Goal: Task Accomplishment & Management: Use online tool/utility

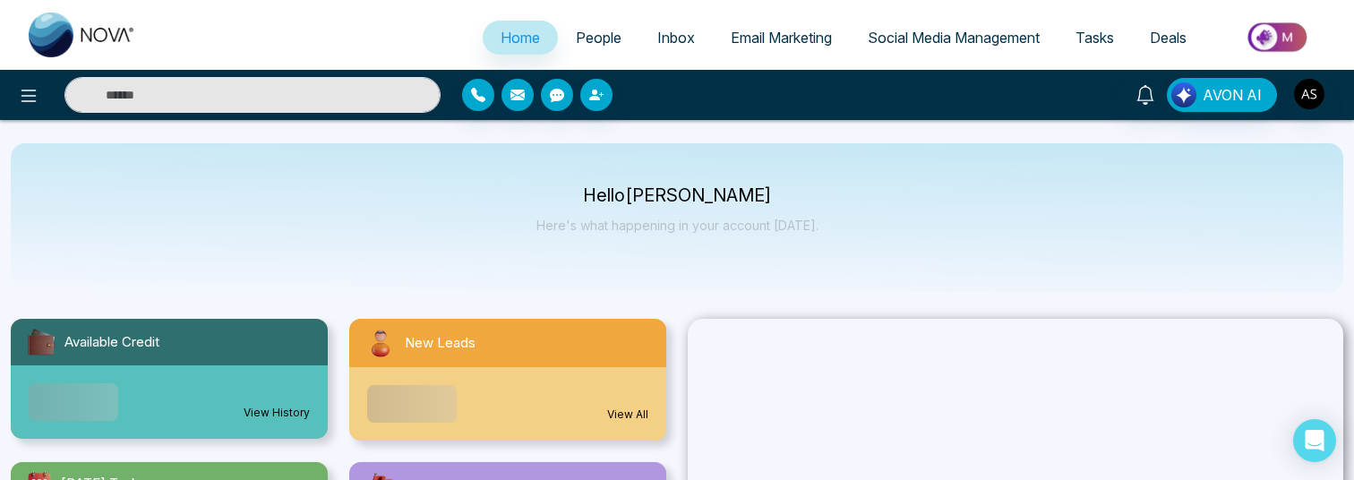
select select "*"
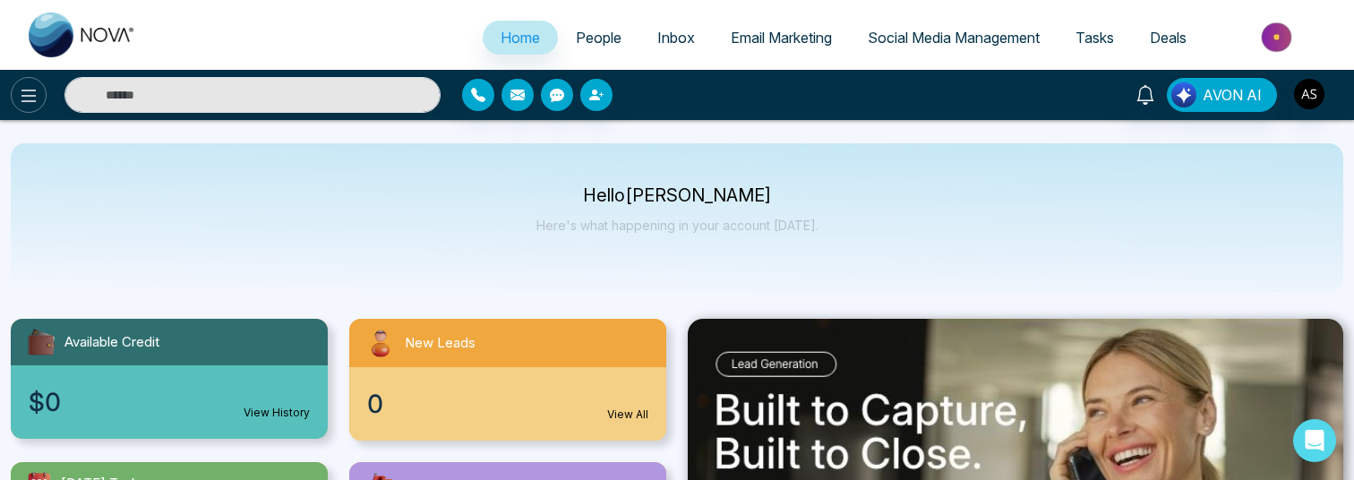
click at [33, 95] on icon at bounding box center [28, 96] width 15 height 13
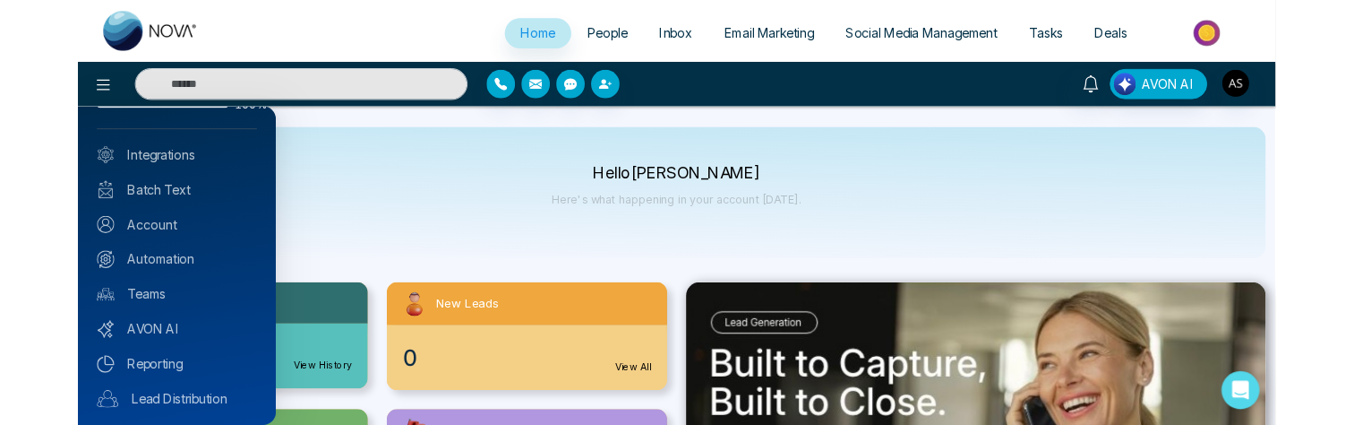
scroll to position [79, 0]
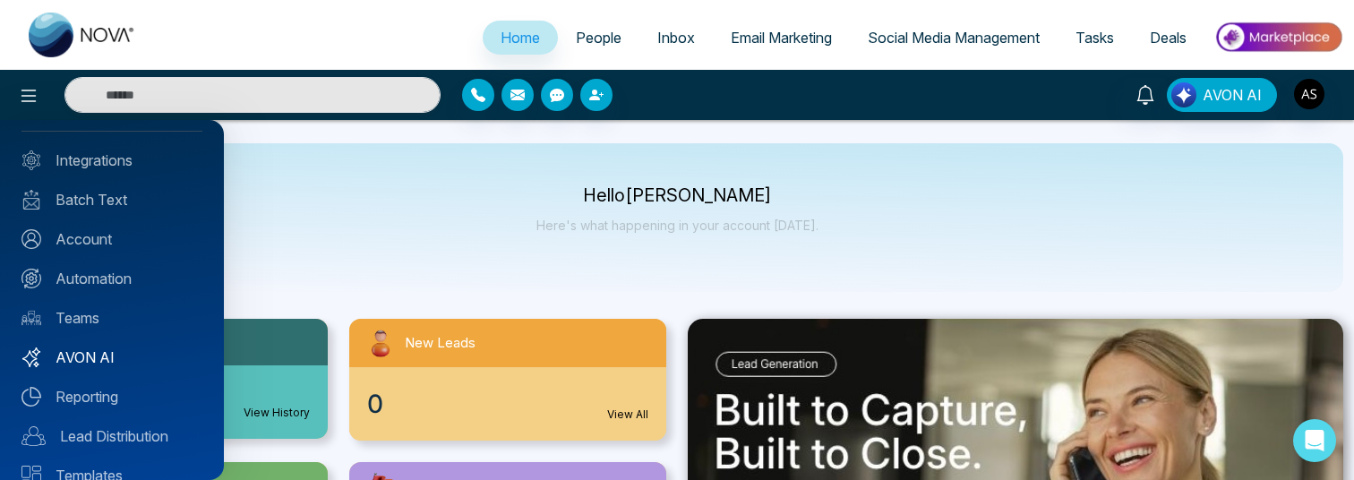
click at [88, 358] on link "AVON AI" at bounding box center [111, 357] width 181 height 21
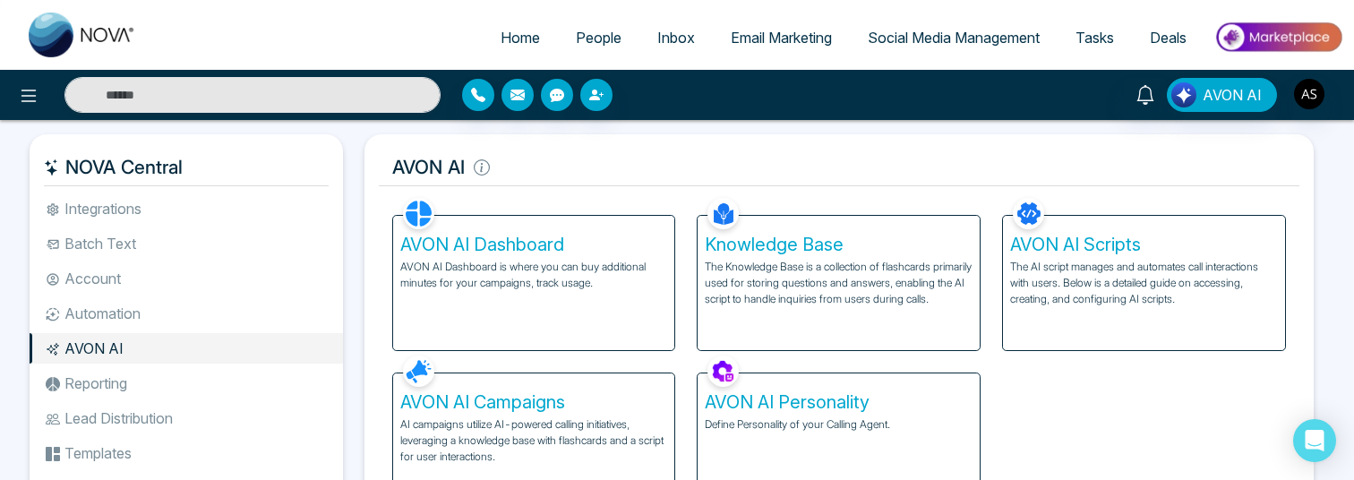
click at [572, 404] on h5 "AVON AI Campaigns" at bounding box center [534, 401] width 268 height 21
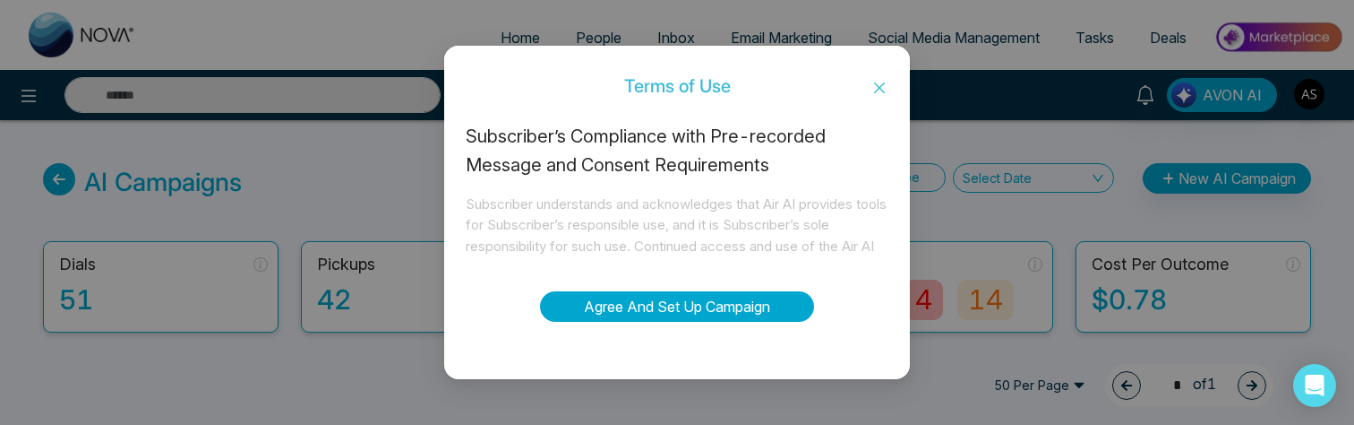
click at [646, 301] on button "Agree And Set Up Campaign" at bounding box center [677, 306] width 274 height 30
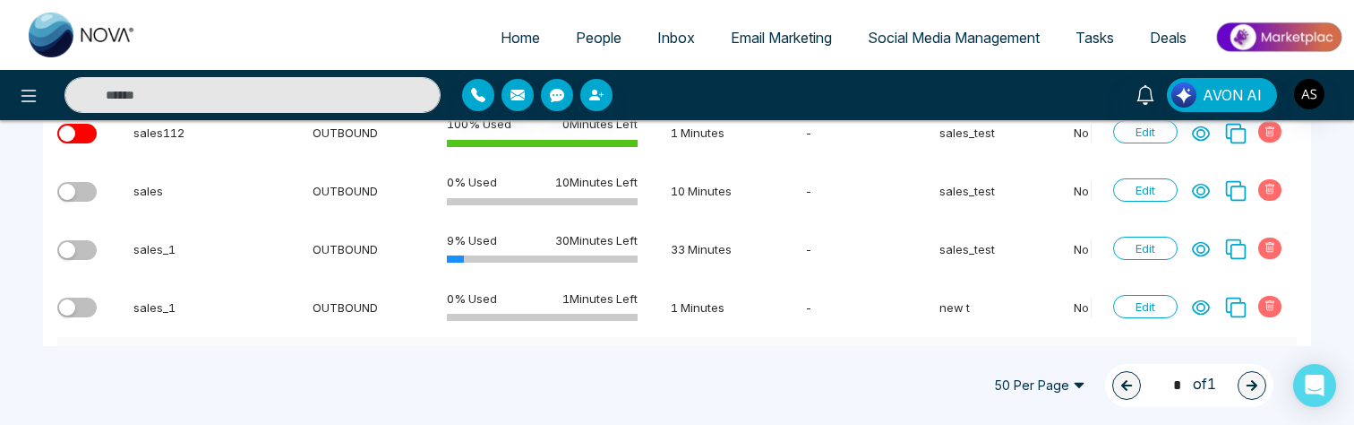
scroll to position [1303, 0]
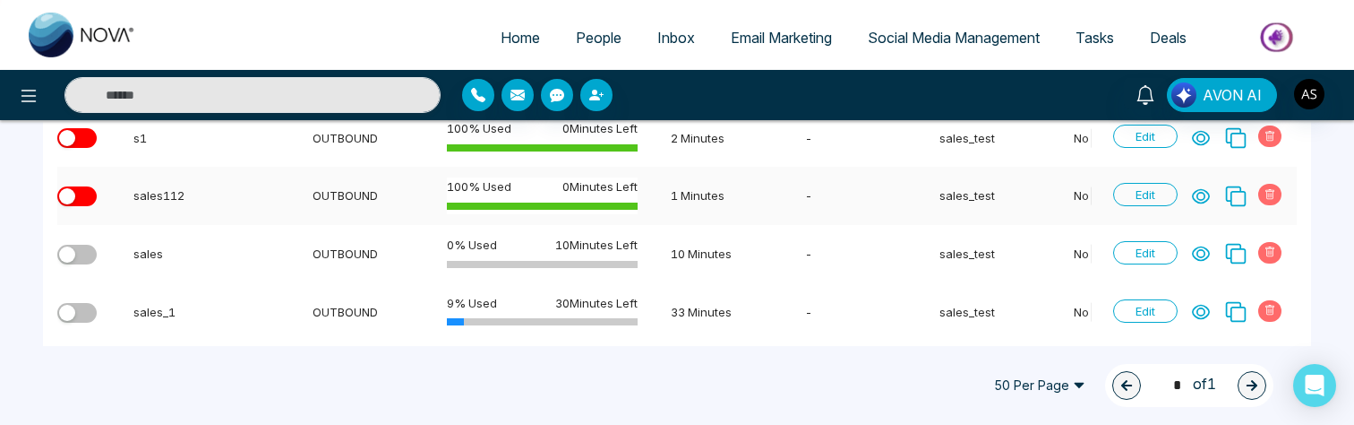
click at [1235, 197] on icon at bounding box center [1236, 196] width 23 height 23
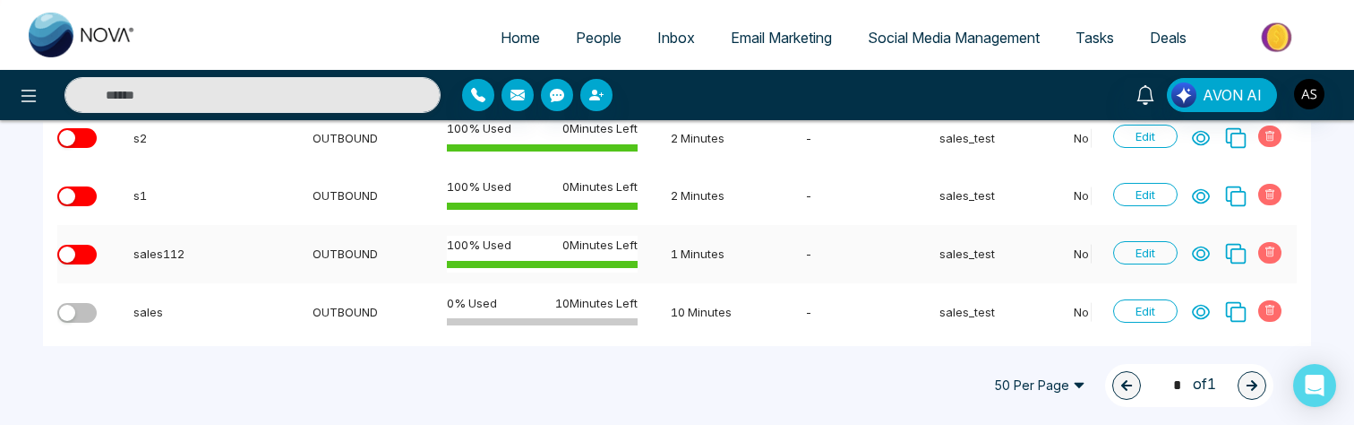
click at [1242, 248] on icon at bounding box center [1236, 254] width 21 height 21
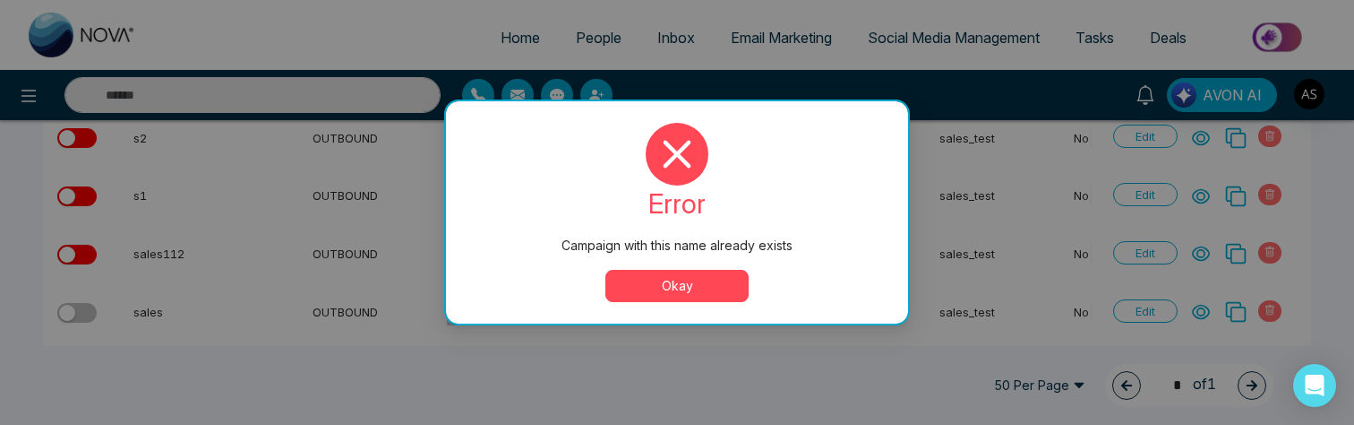
click at [692, 273] on button "Okay" at bounding box center [677, 286] width 143 height 32
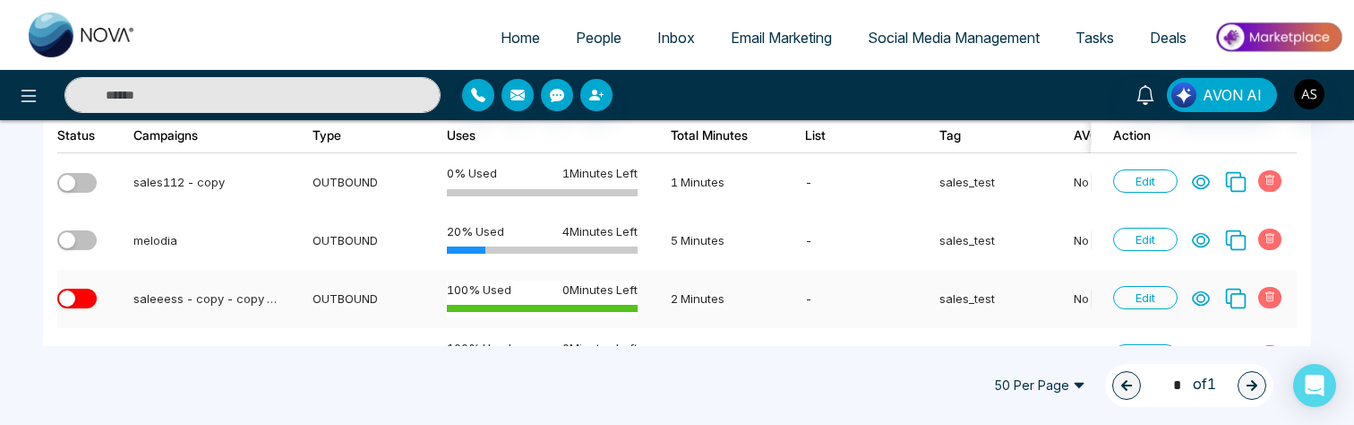
scroll to position [265, 0]
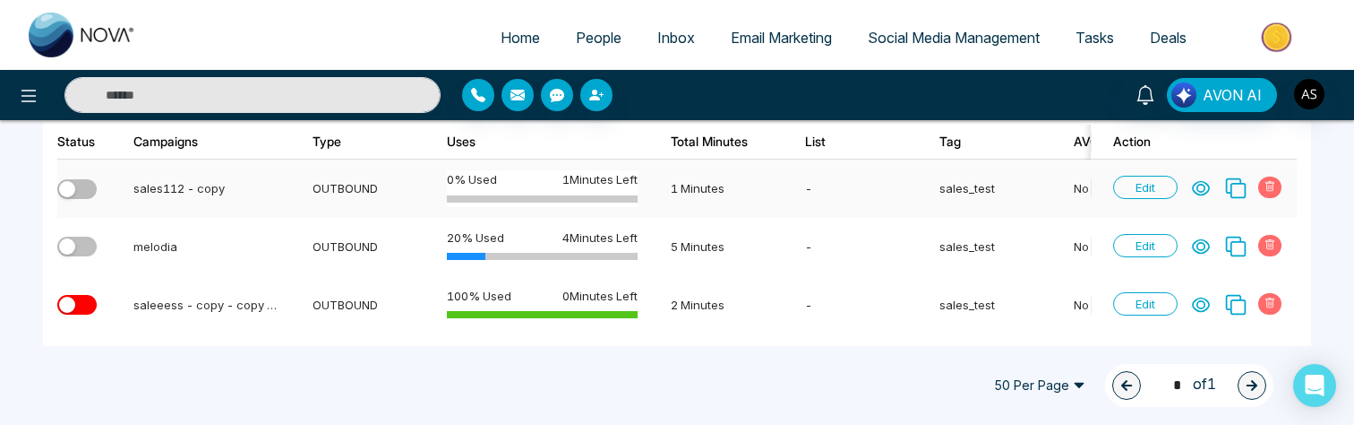
click at [1276, 184] on icon at bounding box center [1270, 186] width 11 height 11
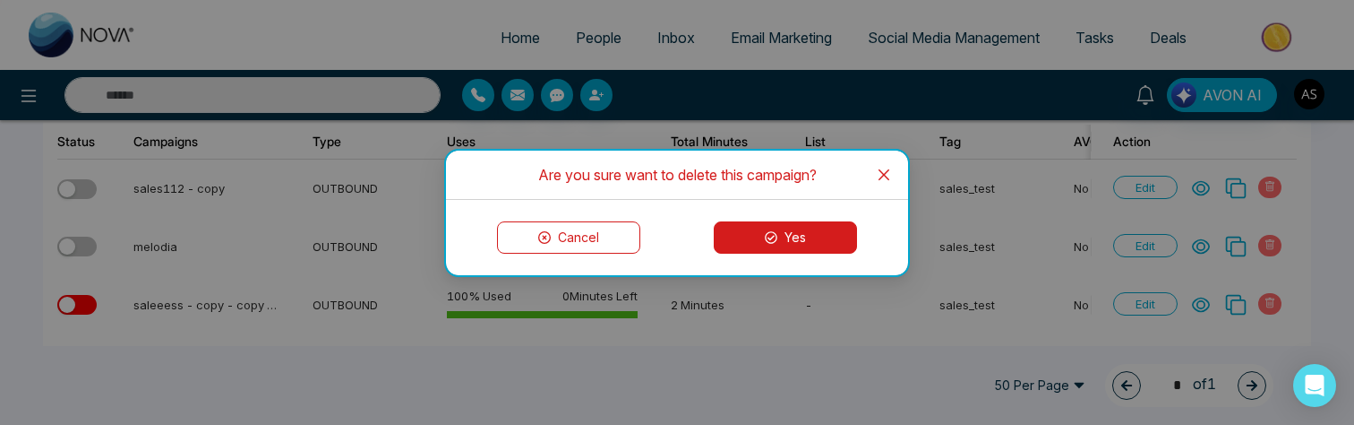
click at [784, 228] on button "Yes" at bounding box center [785, 237] width 143 height 32
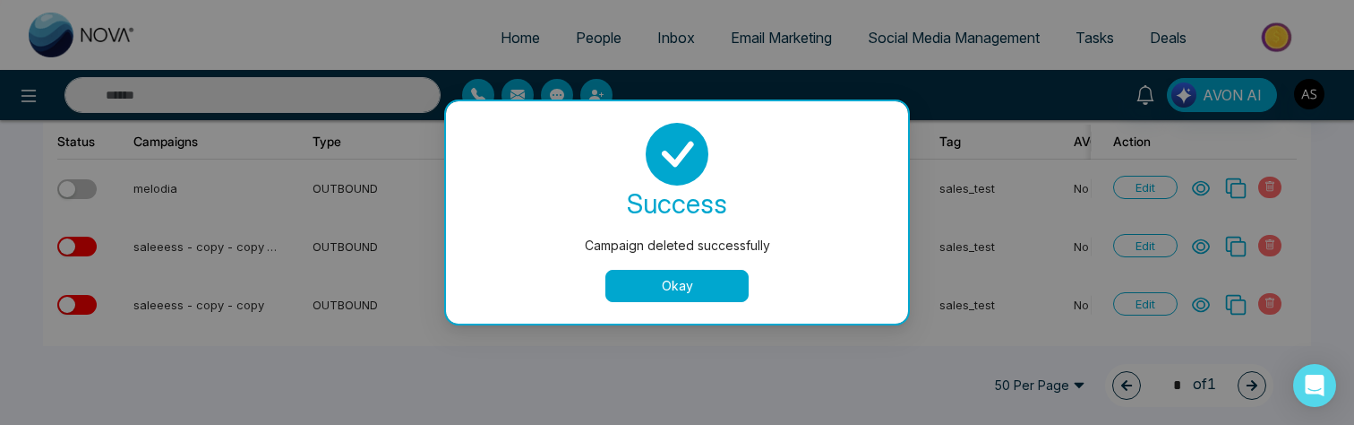
click at [698, 287] on button "Okay" at bounding box center [677, 286] width 143 height 32
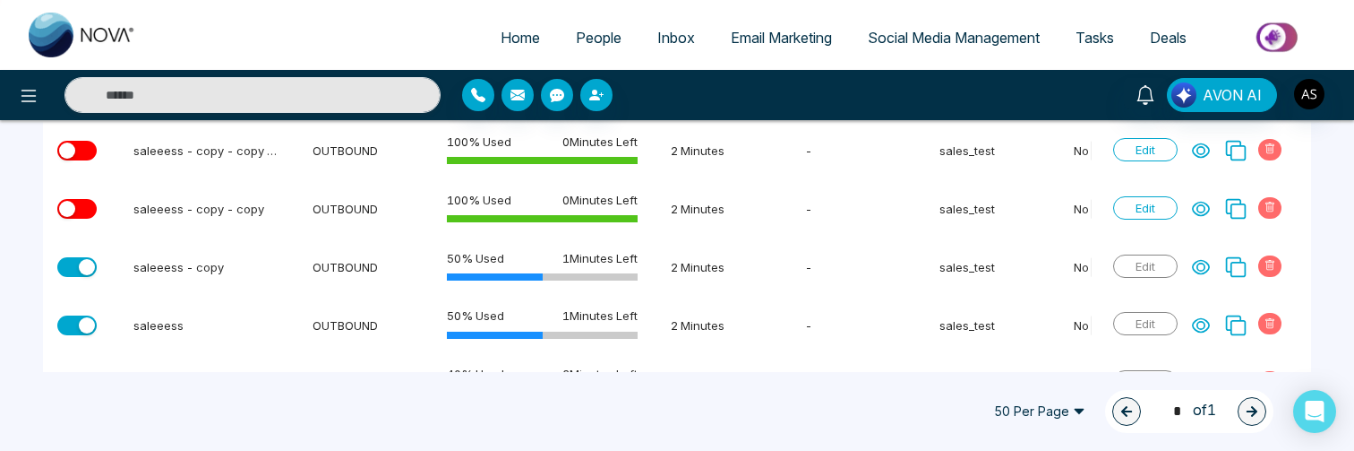
scroll to position [0, 0]
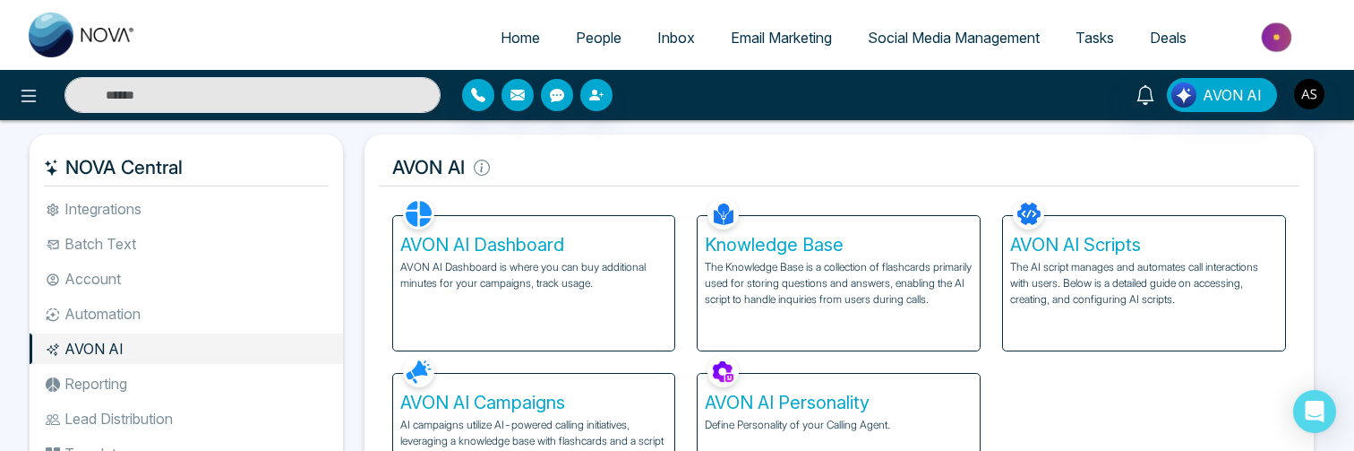
scroll to position [130, 0]
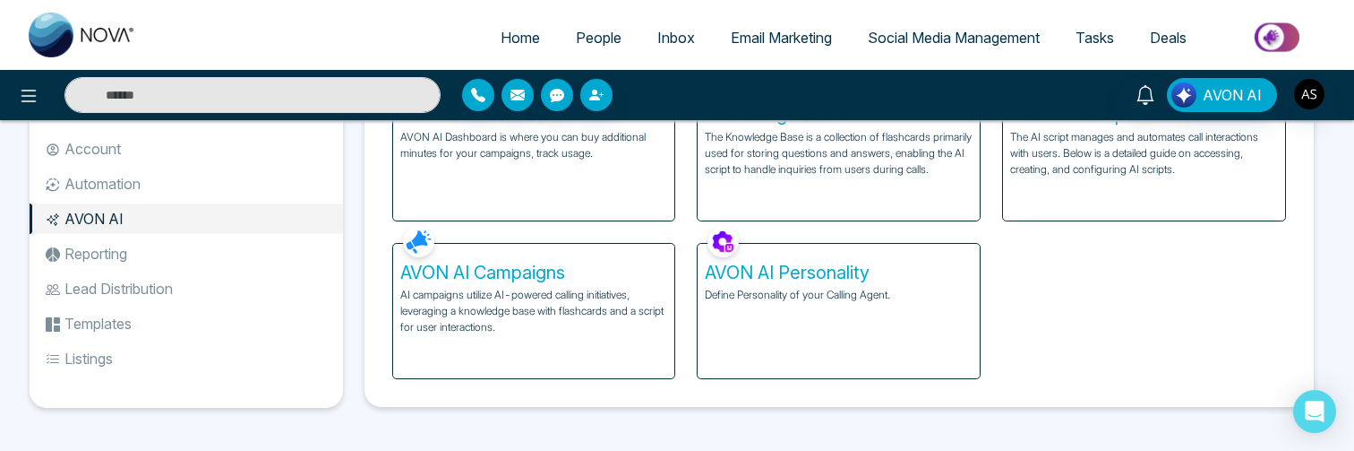
click at [1118, 316] on div "AVON AI Dashboard AVON AI Dashboard is where you can buy additional minutes for…" at bounding box center [840, 221] width 916 height 315
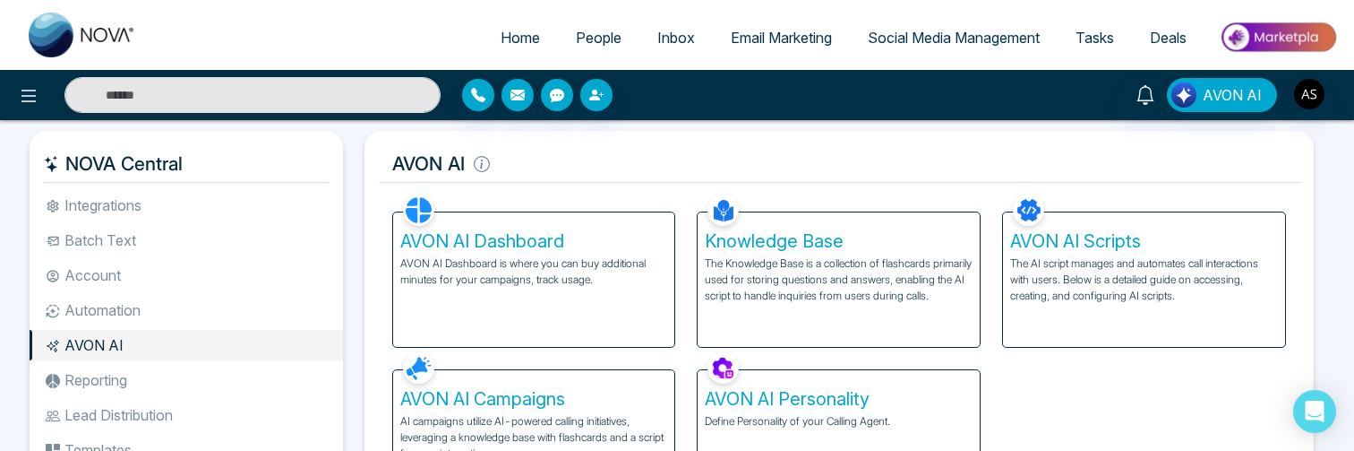
scroll to position [0, 0]
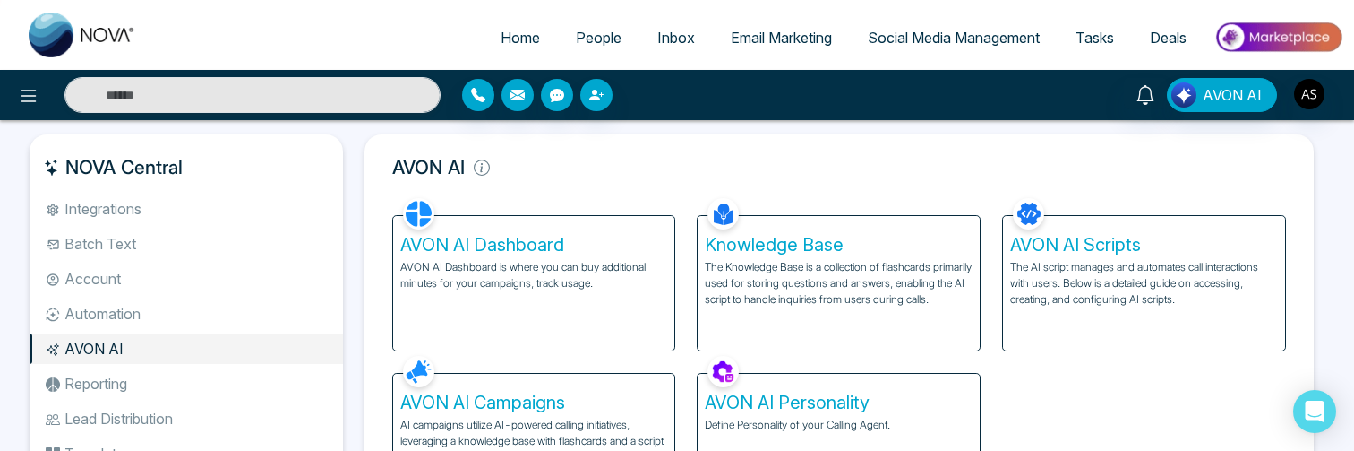
click at [1055, 382] on div "AVON AI Dashboard AVON AI Dashboard is where you can buy additional minutes for…" at bounding box center [840, 350] width 916 height 315
click at [628, 270] on p "AVON AI Dashboard is where you can buy additional minutes for your campaigns, t…" at bounding box center [534, 274] width 268 height 32
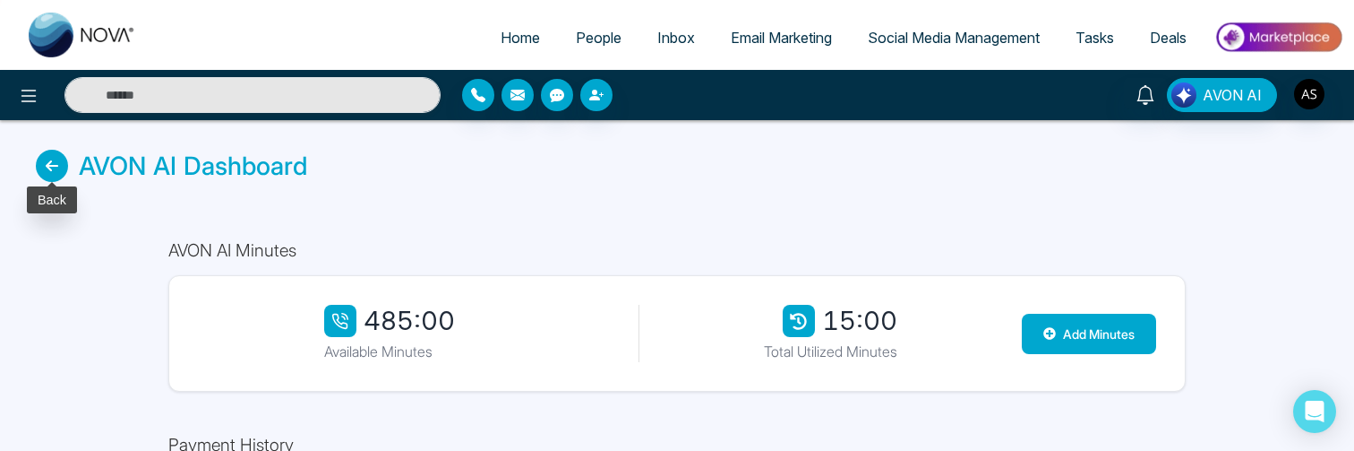
click at [56, 159] on icon at bounding box center [52, 166] width 32 height 32
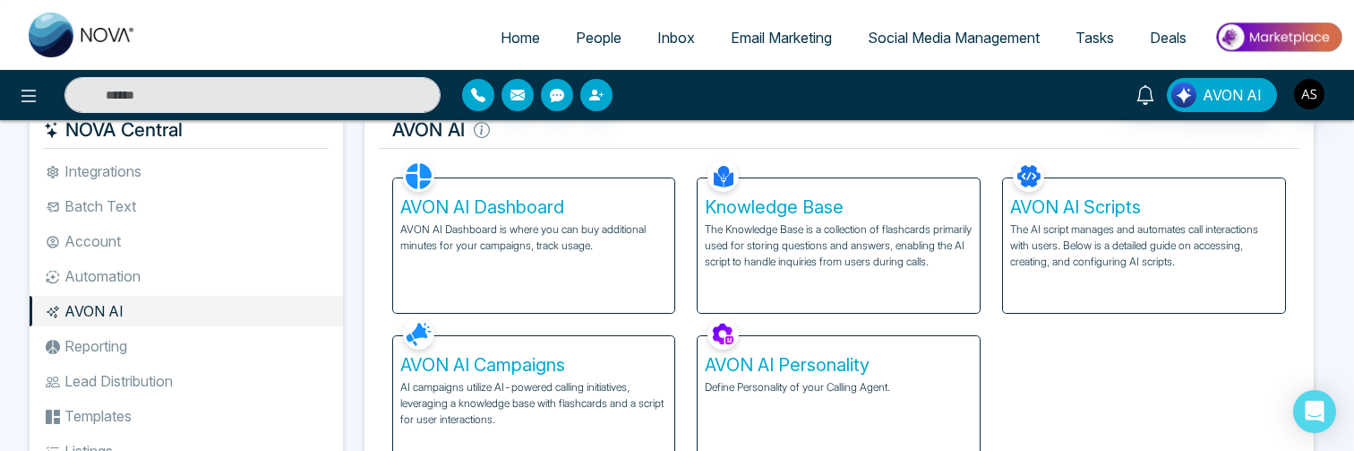
scroll to position [130, 0]
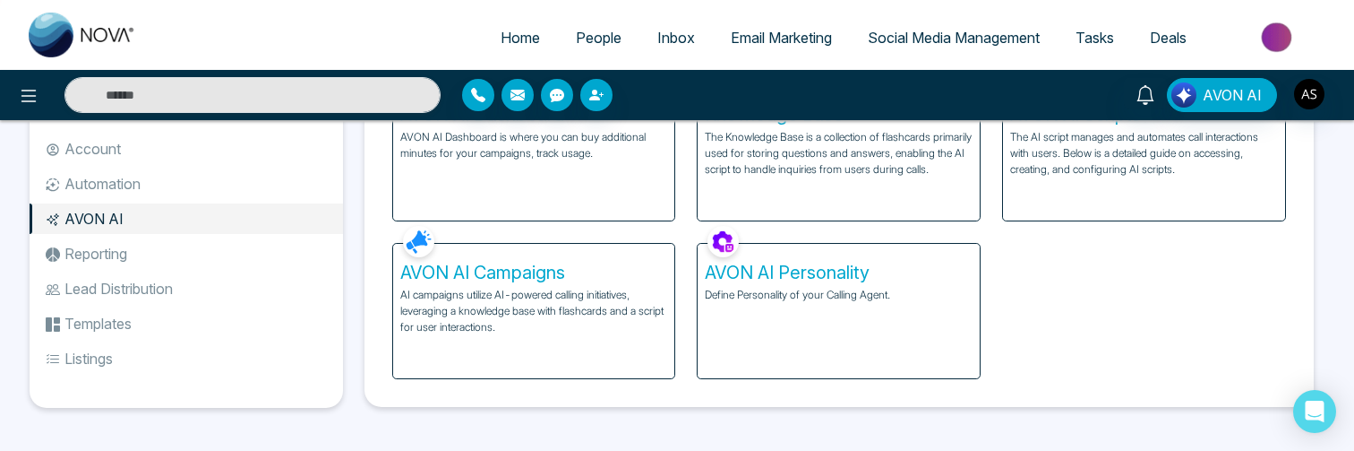
click at [1053, 285] on div "AVON AI Dashboard AVON AI Dashboard is where you can buy additional minutes for…" at bounding box center [840, 221] width 916 height 315
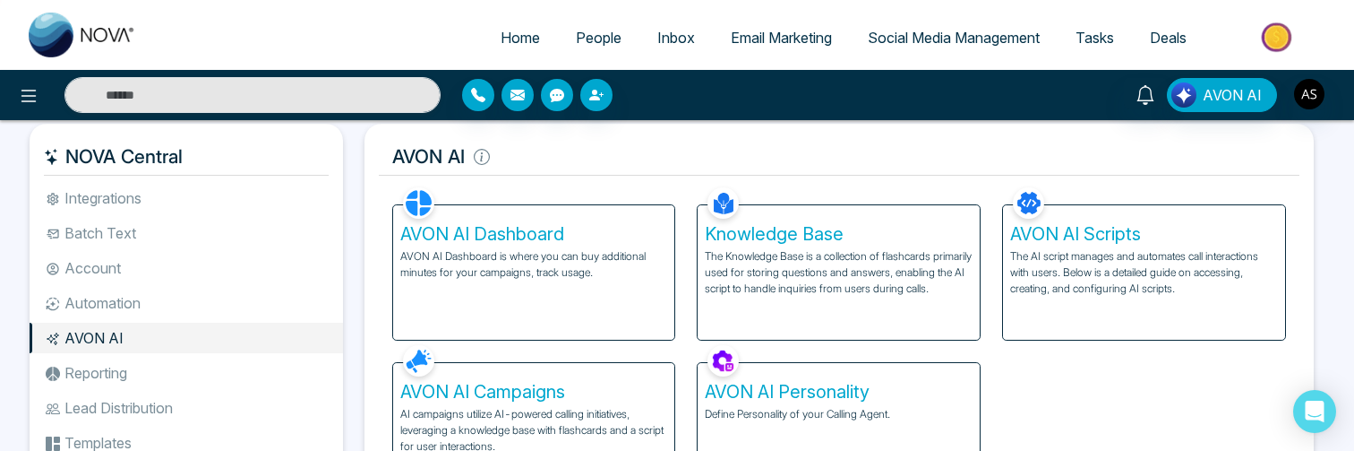
scroll to position [15, 0]
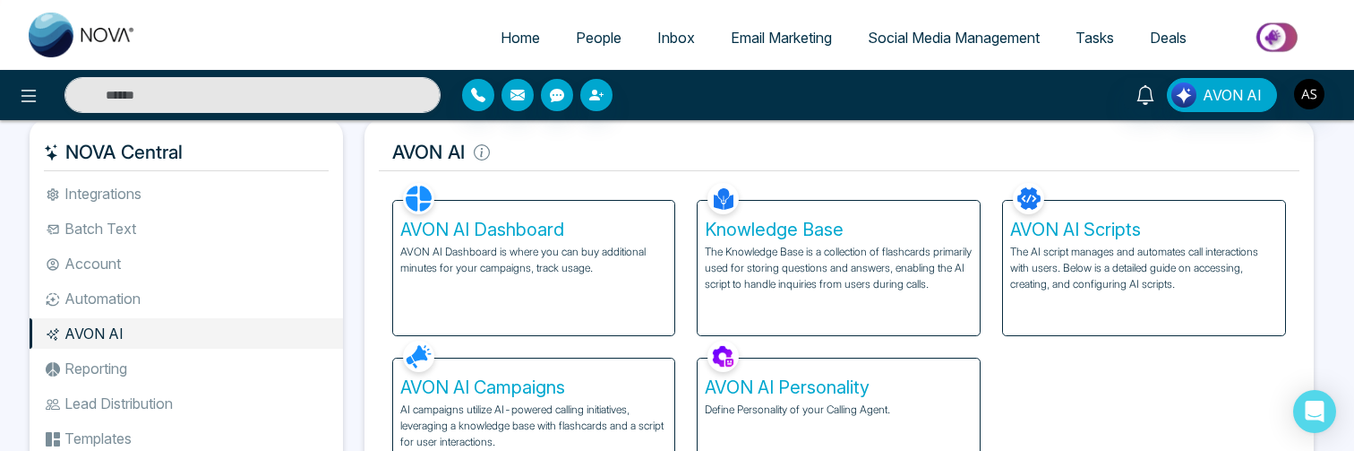
click at [139, 373] on li "Reporting" at bounding box center [187, 368] width 314 height 30
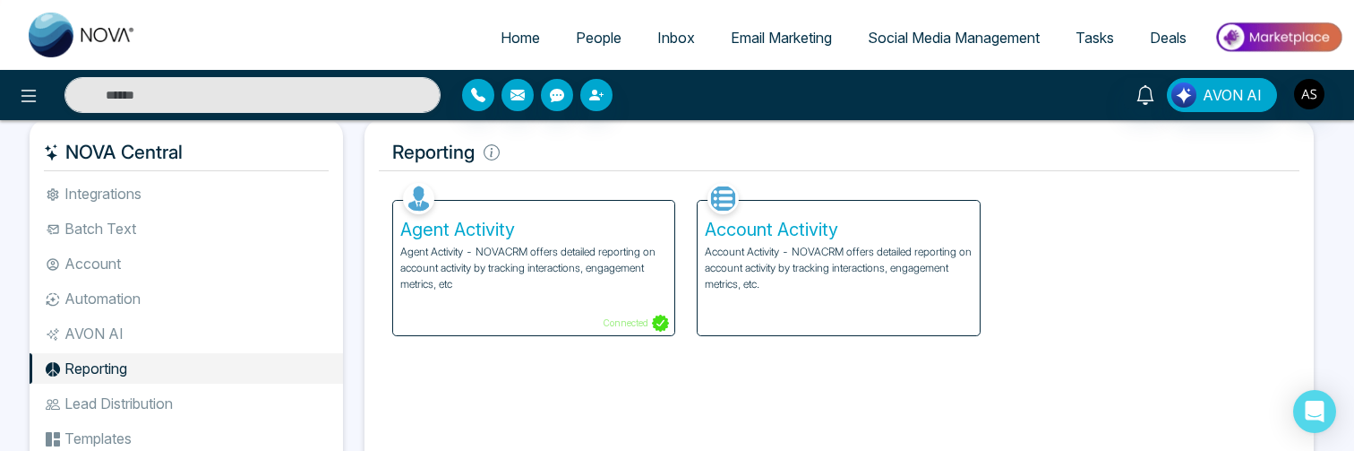
click at [138, 395] on li "Lead Distribution" at bounding box center [187, 403] width 314 height 30
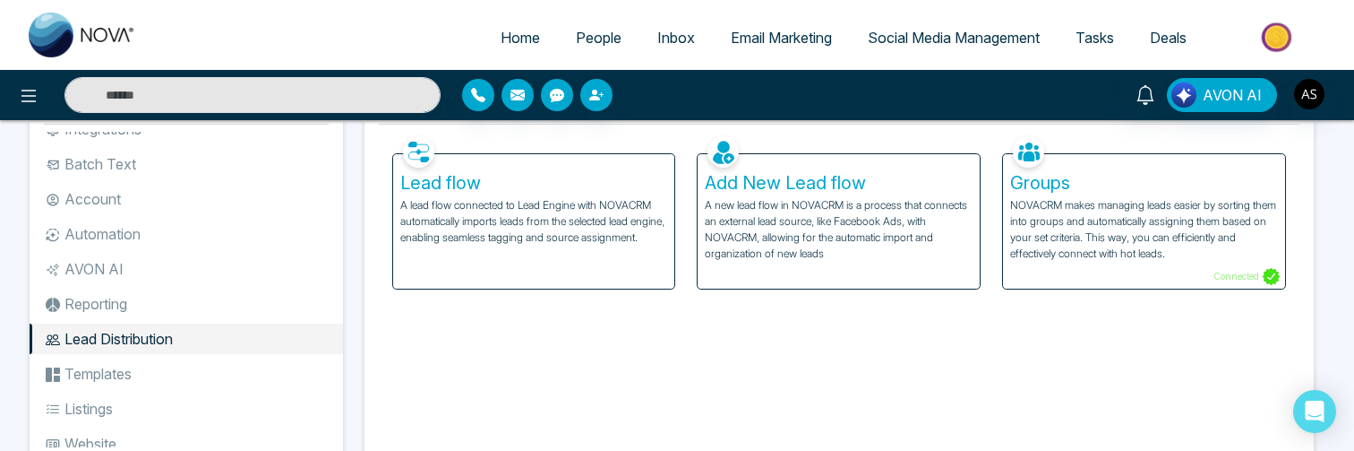
scroll to position [60, 0]
click at [209, 297] on li "Reporting" at bounding box center [187, 305] width 314 height 30
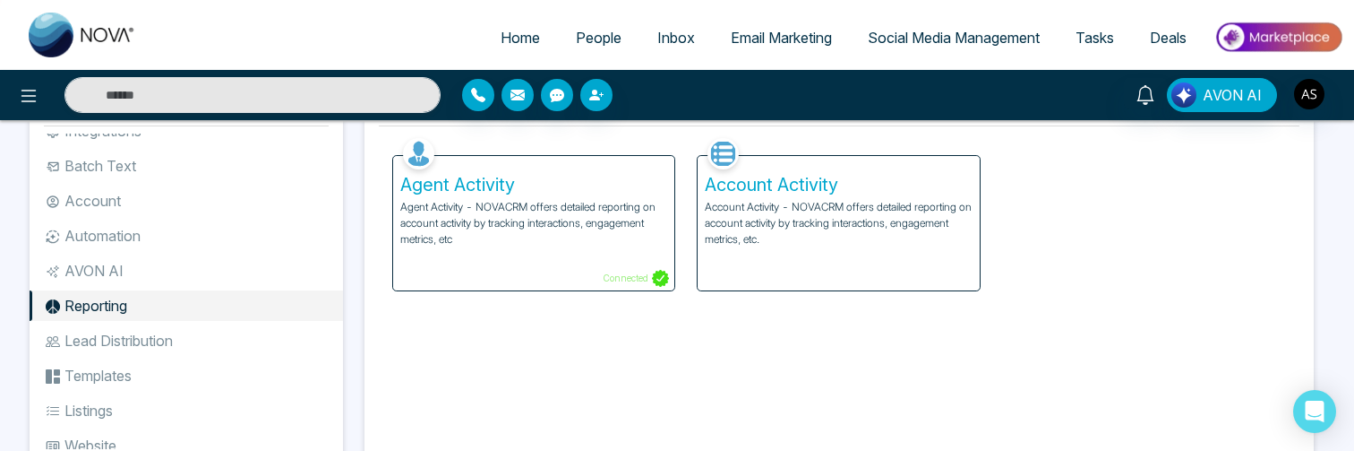
click at [658, 313] on div "Facebook NOVACRM enables users to connect to Facebook to schedule social media …" at bounding box center [840, 297] width 922 height 329
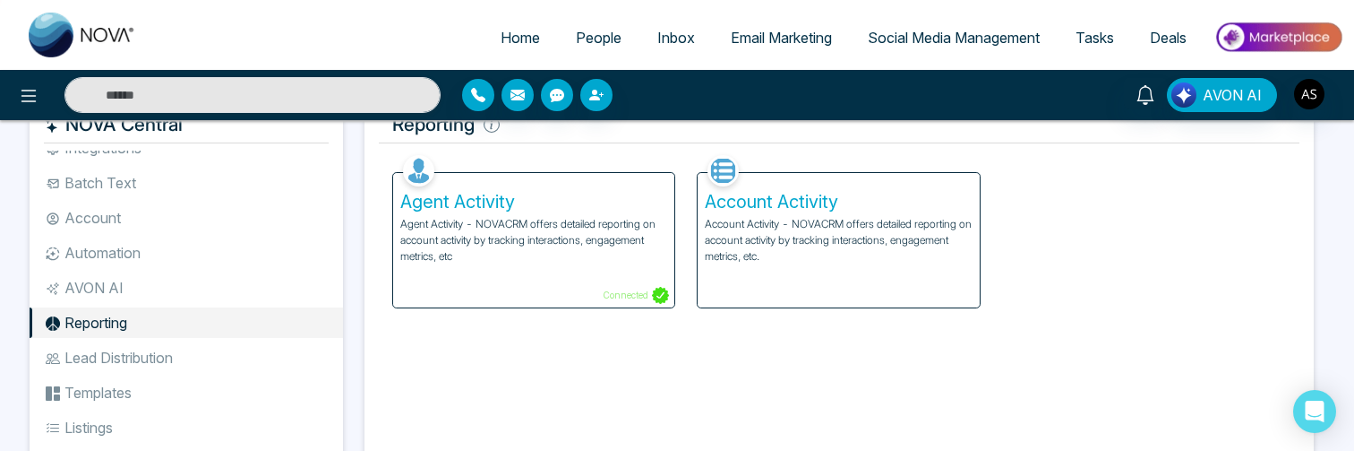
scroll to position [35, 0]
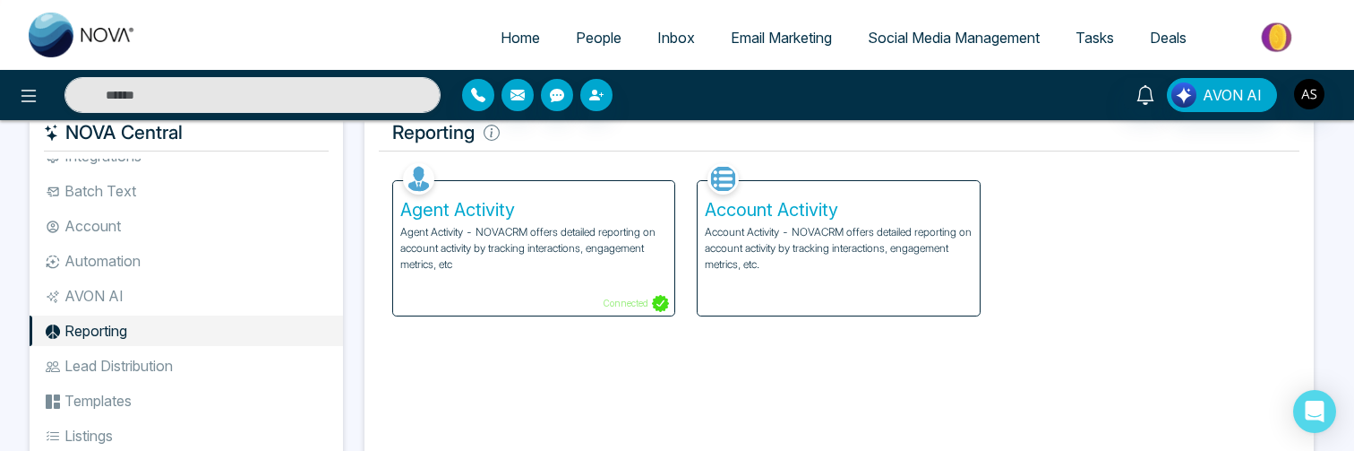
click at [192, 299] on li "AVON AI" at bounding box center [187, 295] width 314 height 30
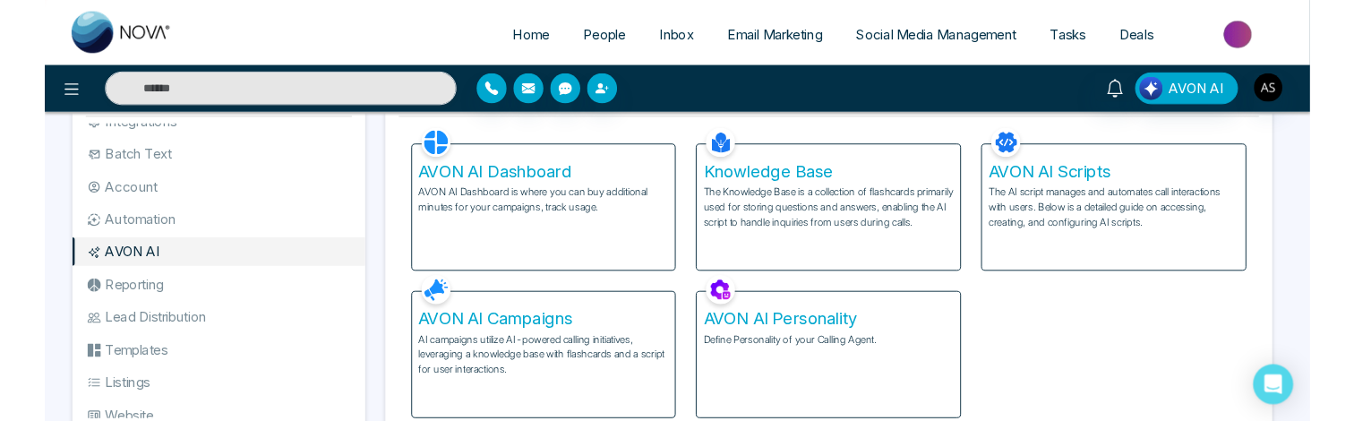
scroll to position [130, 0]
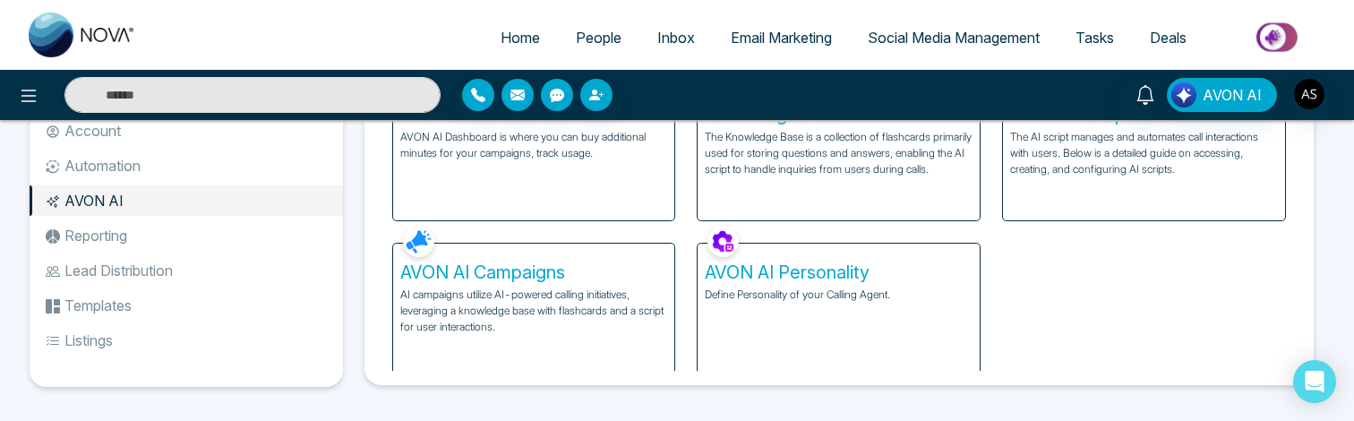
click at [1023, 374] on div "AVON AI Facebook NOVACRM enables users to connect to Facebook to schedule socia…" at bounding box center [840, 194] width 950 height 381
click at [907, 355] on div "AVON AI Personality Define Personality of your Calling Agent." at bounding box center [839, 311] width 282 height 134
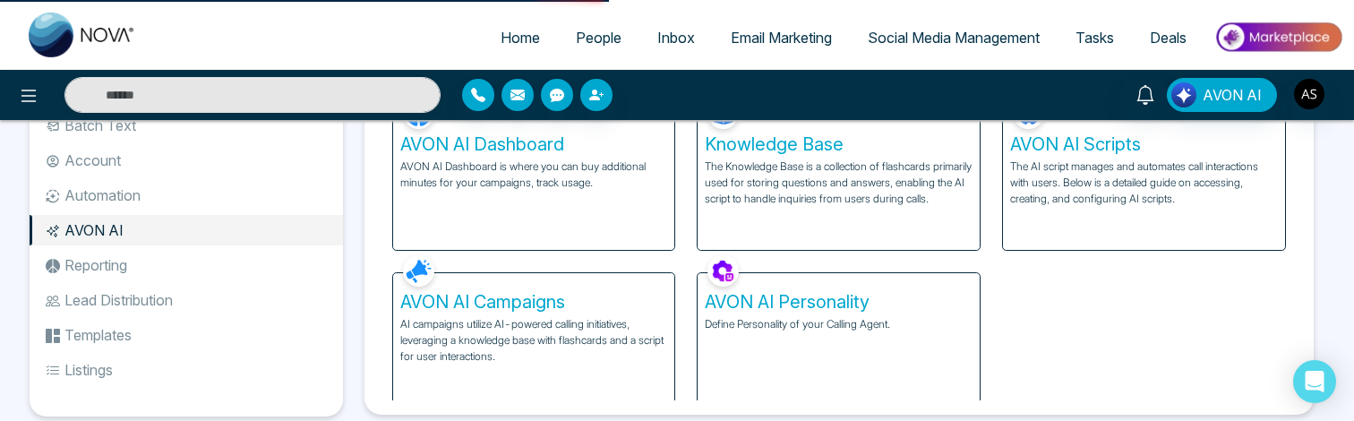
scroll to position [133, 0]
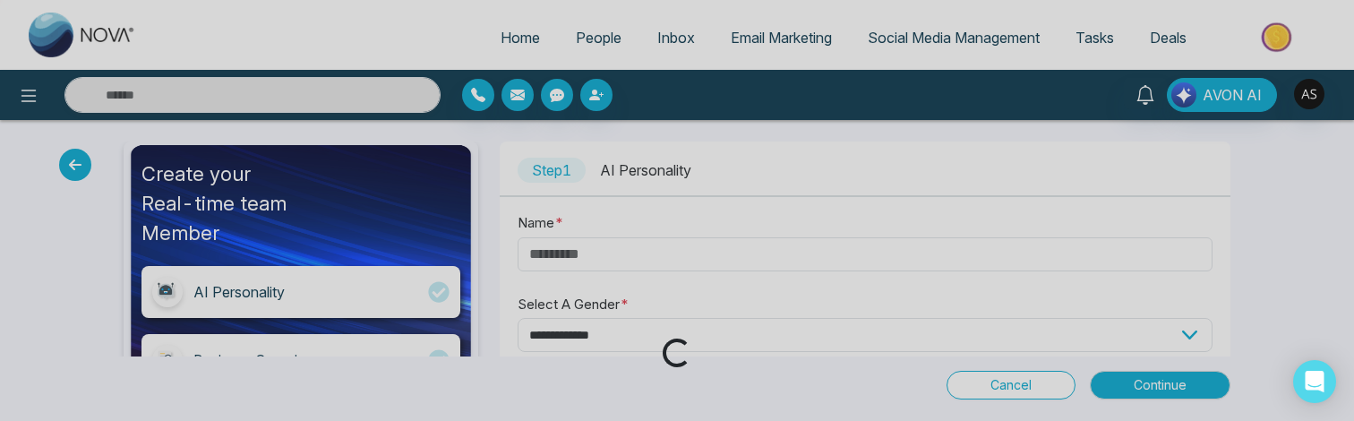
type input "*****"
select select "****"
select select "**********"
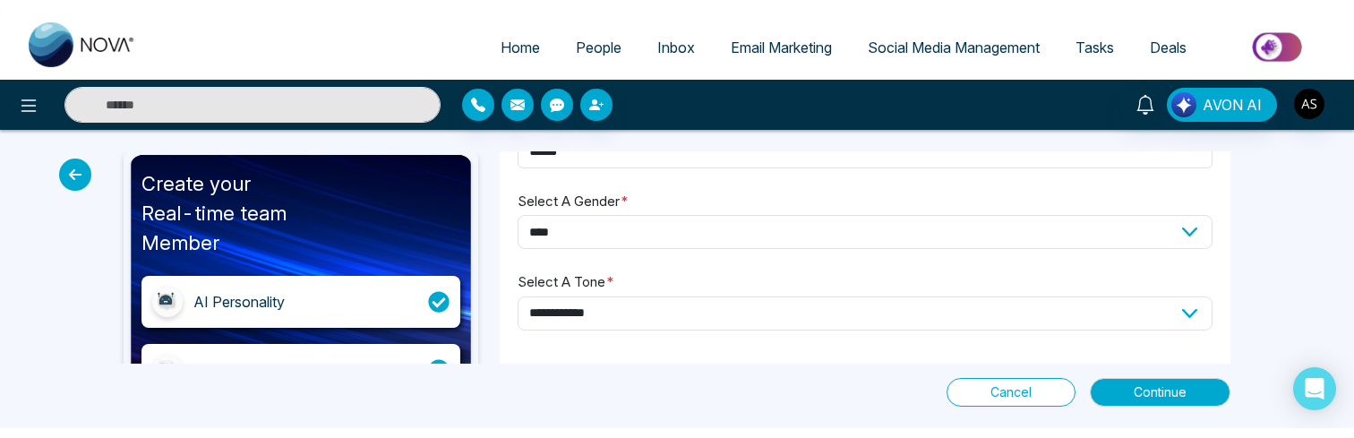
scroll to position [94, 0]
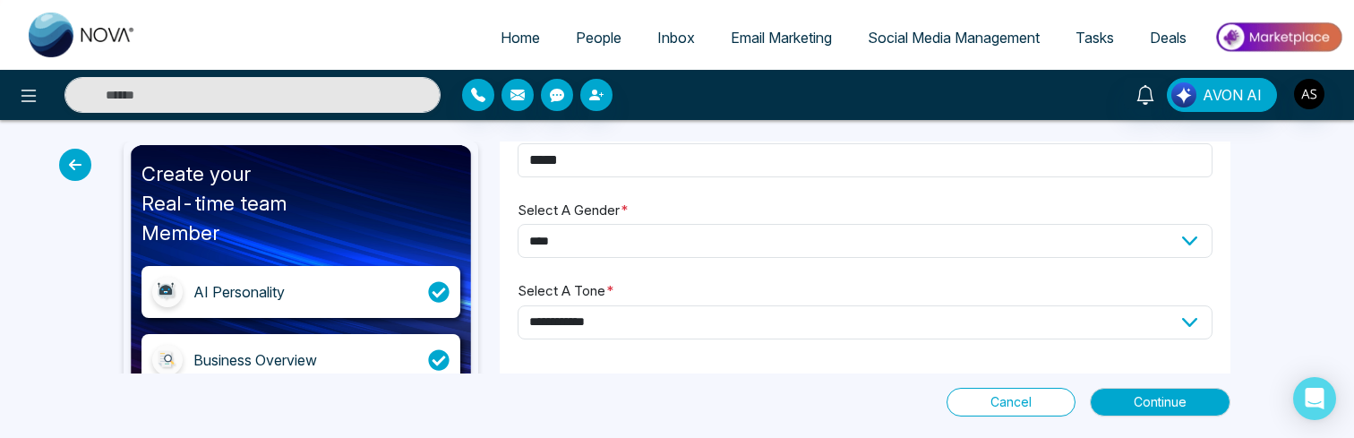
click at [16, 77] on div at bounding box center [225, 95] width 451 height 36
click at [19, 89] on icon at bounding box center [28, 95] width 21 height 21
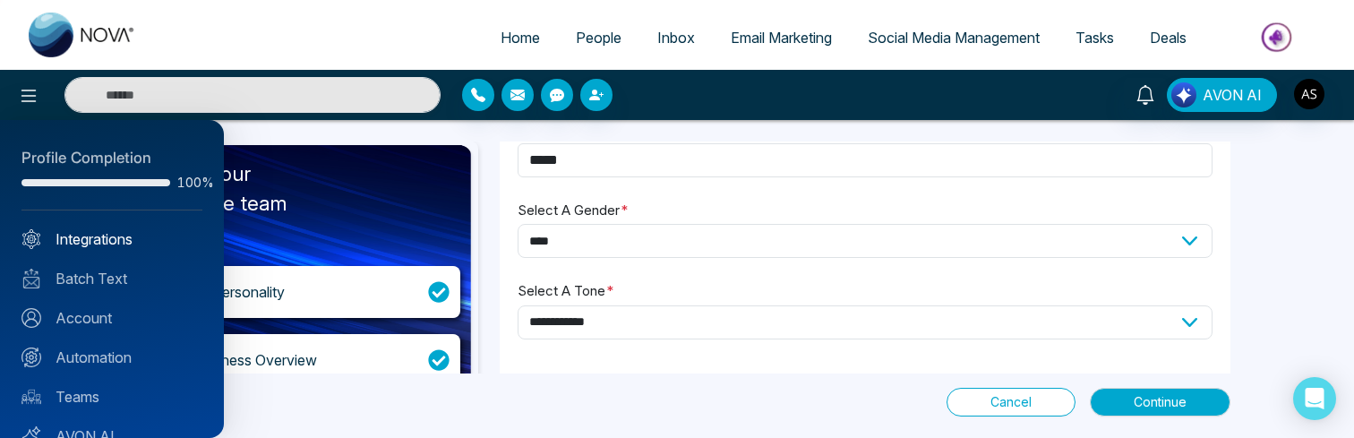
click at [71, 237] on link "Integrations" at bounding box center [111, 238] width 181 height 21
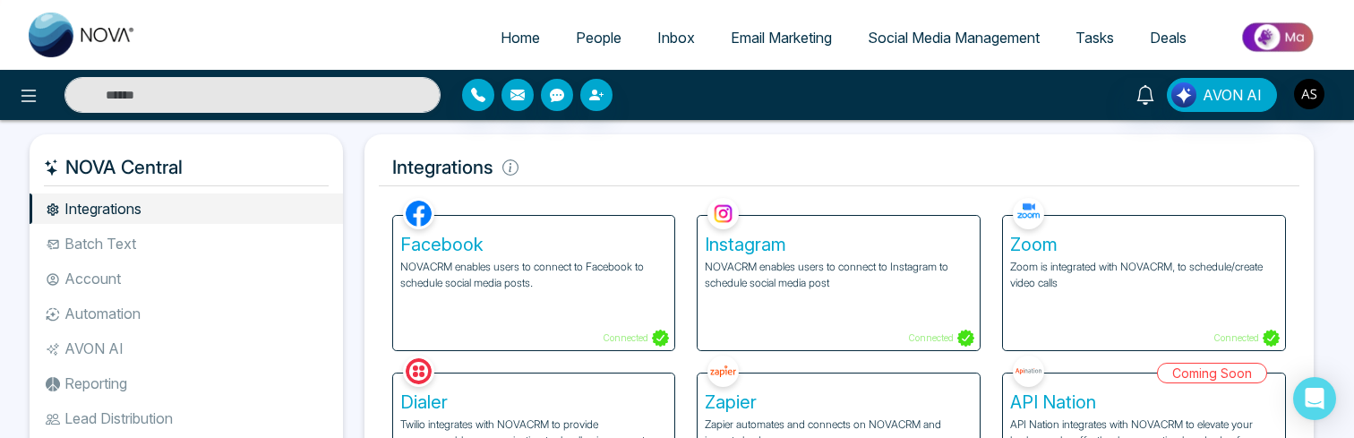
click at [205, 251] on li "Batch Text" at bounding box center [187, 243] width 314 height 30
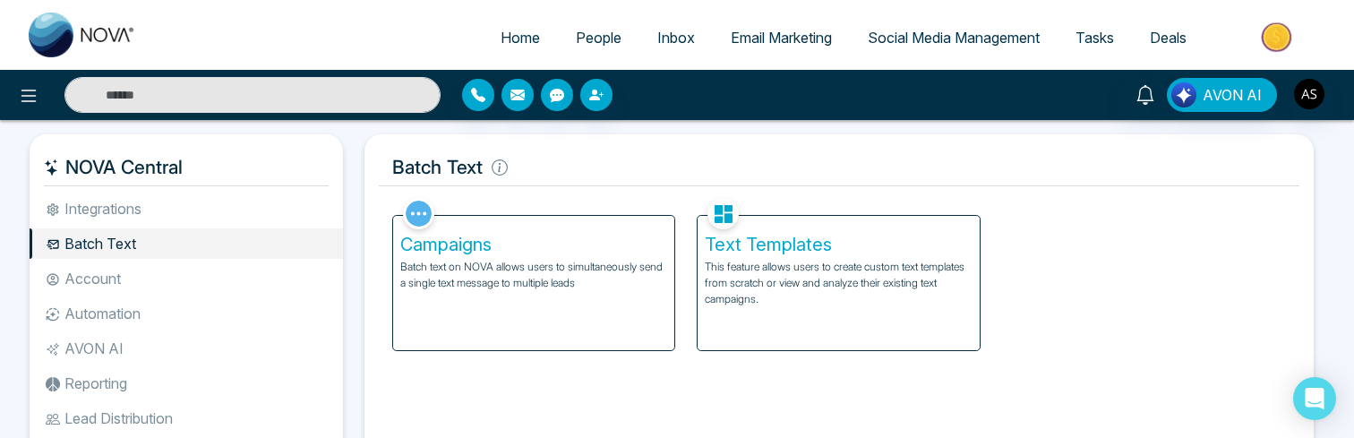
click at [166, 278] on li "Account" at bounding box center [187, 278] width 314 height 30
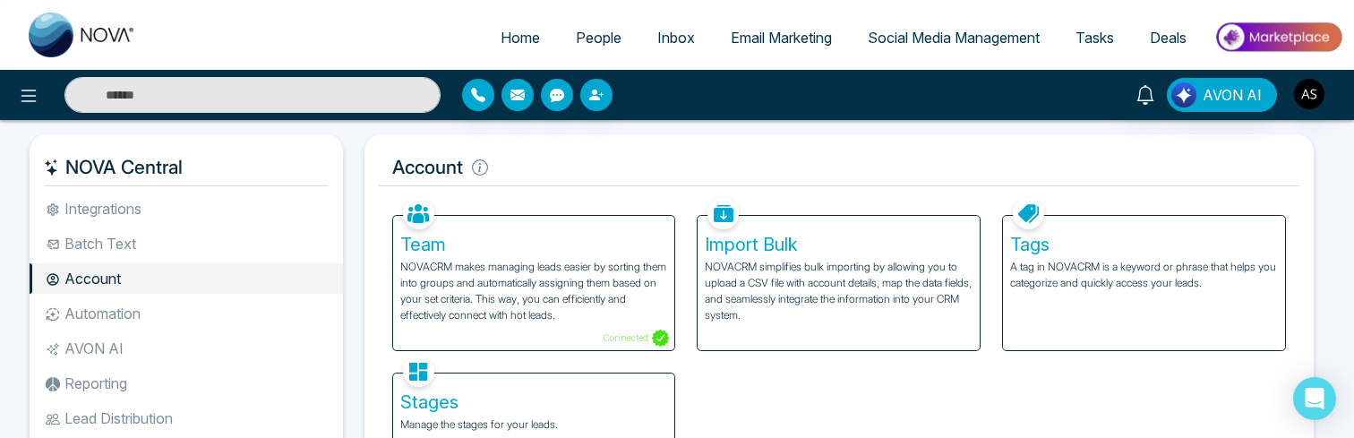
click at [163, 303] on li "Automation" at bounding box center [187, 313] width 314 height 30
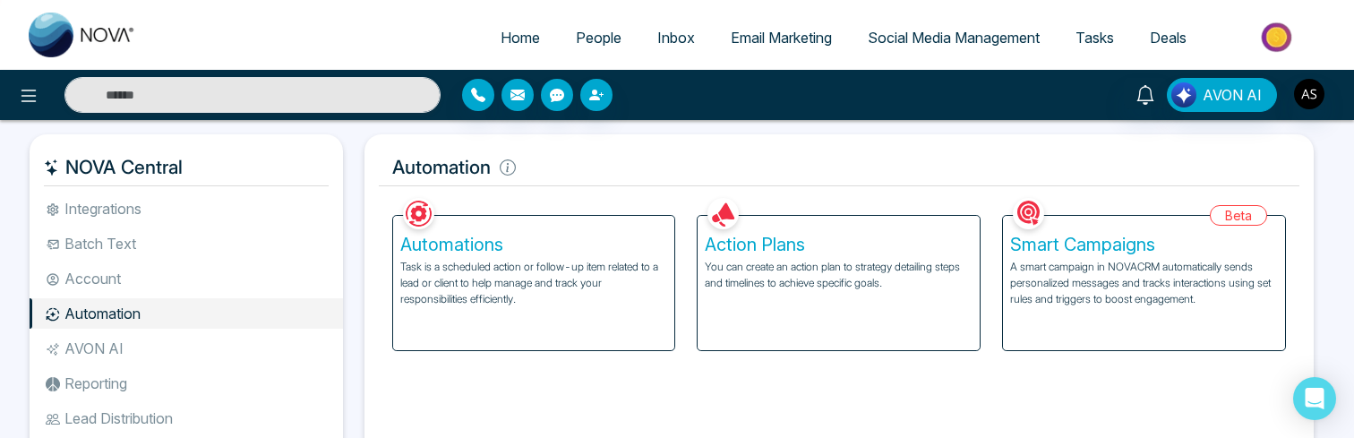
click at [166, 354] on li "AVON AI" at bounding box center [187, 348] width 314 height 30
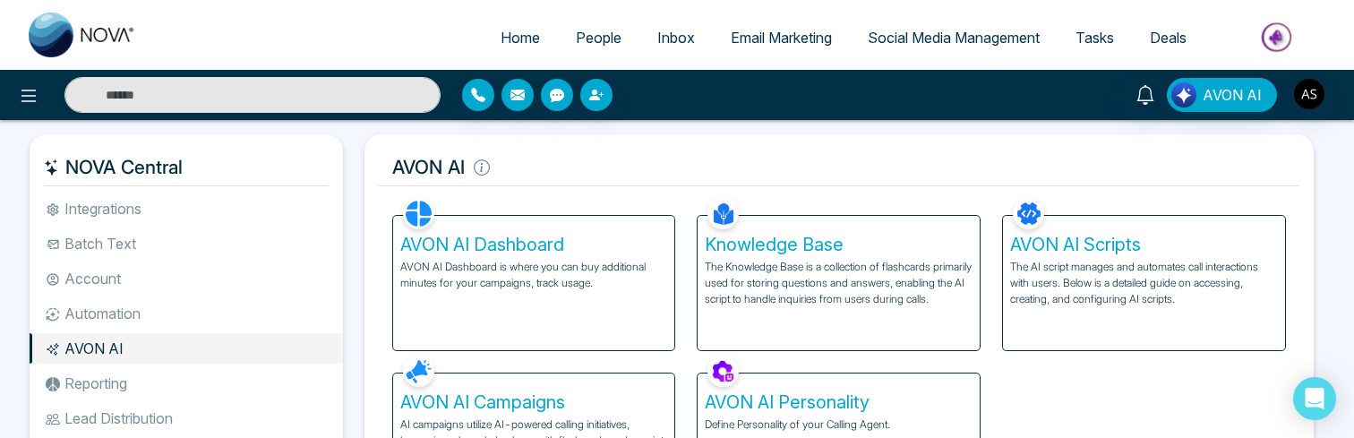
click at [162, 379] on li "Reporting" at bounding box center [187, 383] width 314 height 30
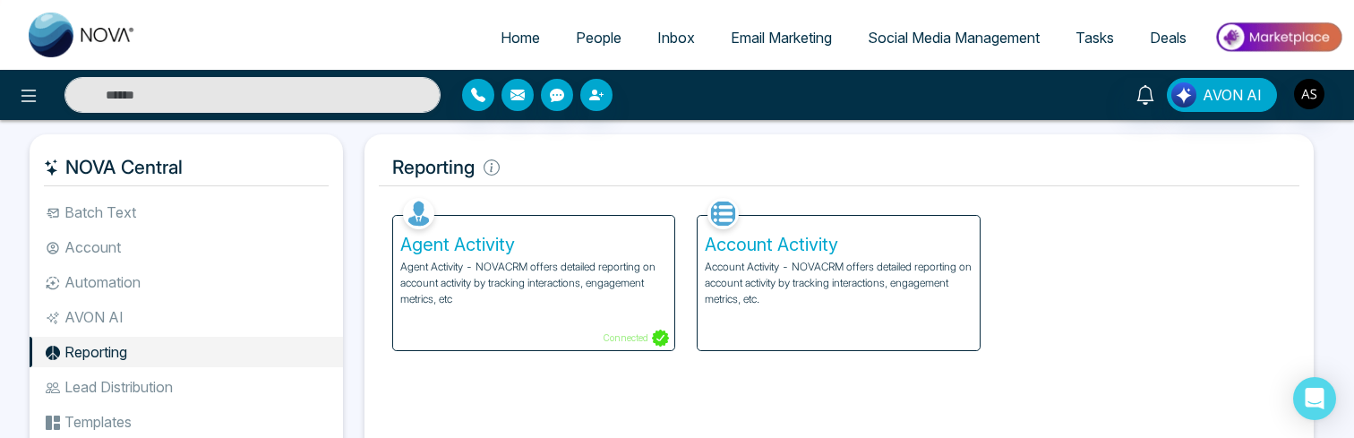
scroll to position [42, 0]
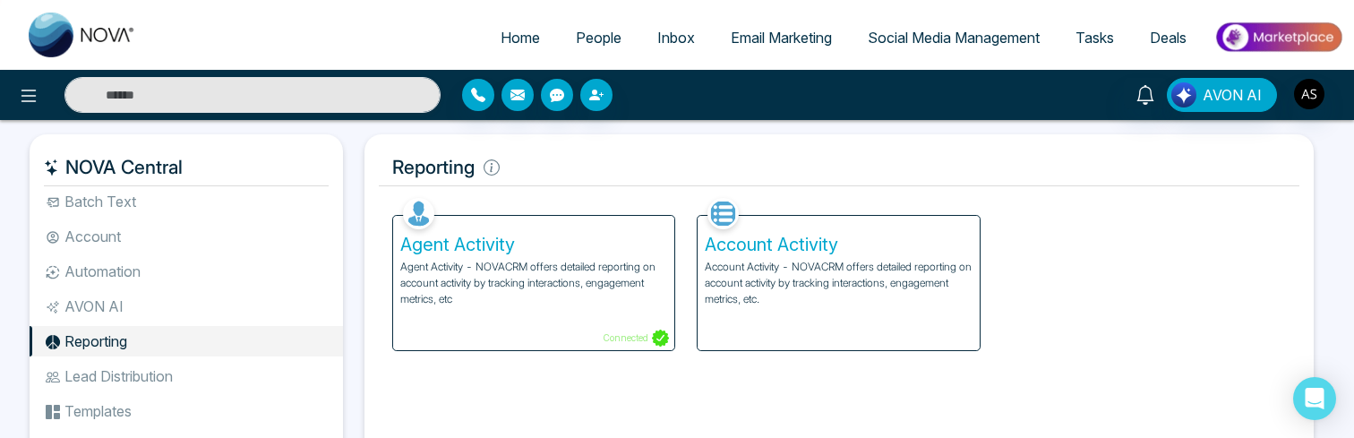
click at [162, 379] on li "Lead Distribution" at bounding box center [187, 376] width 314 height 30
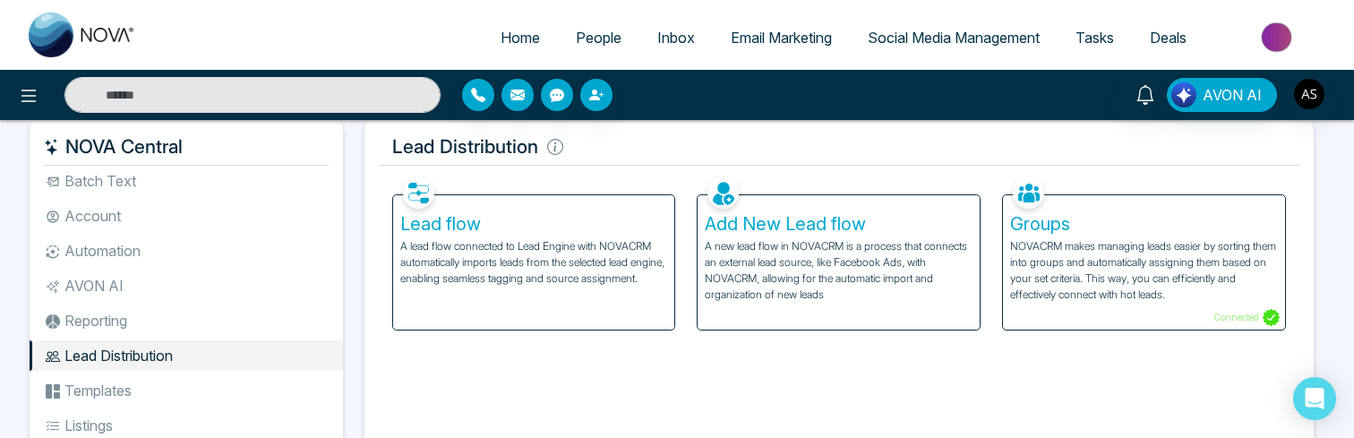
scroll to position [24, 0]
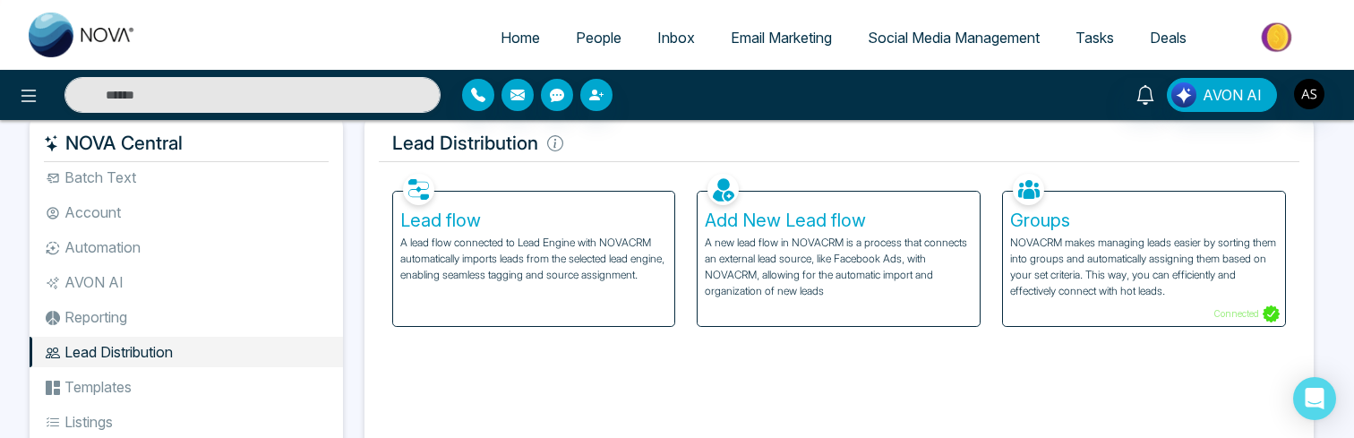
click at [145, 396] on li "Templates" at bounding box center [187, 387] width 314 height 30
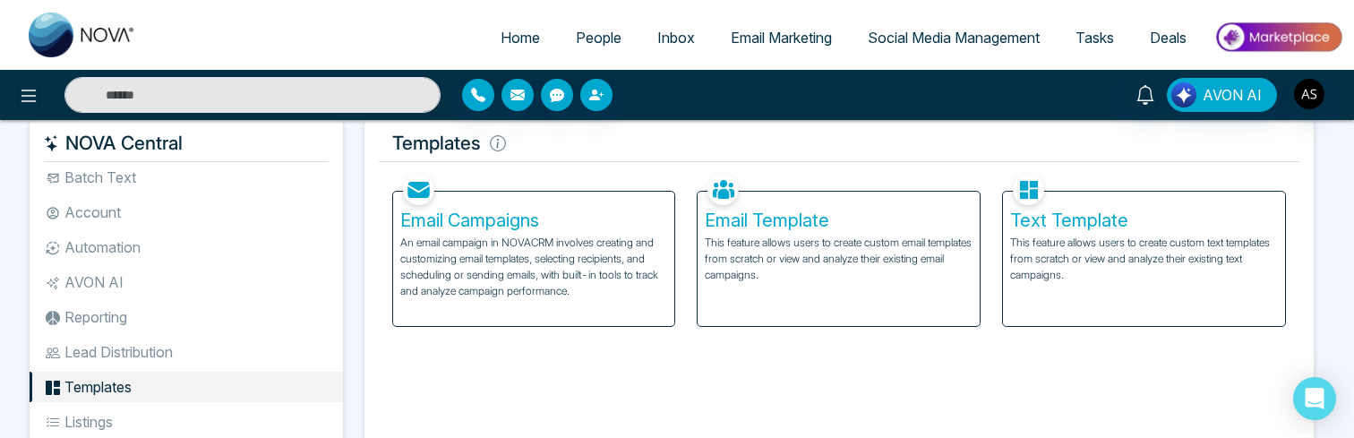
click at [169, 368] on ul "Integrations Batch Text Account Automation AVON AI Reporting Lead Distribution …" at bounding box center [187, 322] width 314 height 306
click at [193, 352] on li "Lead Distribution" at bounding box center [187, 352] width 314 height 30
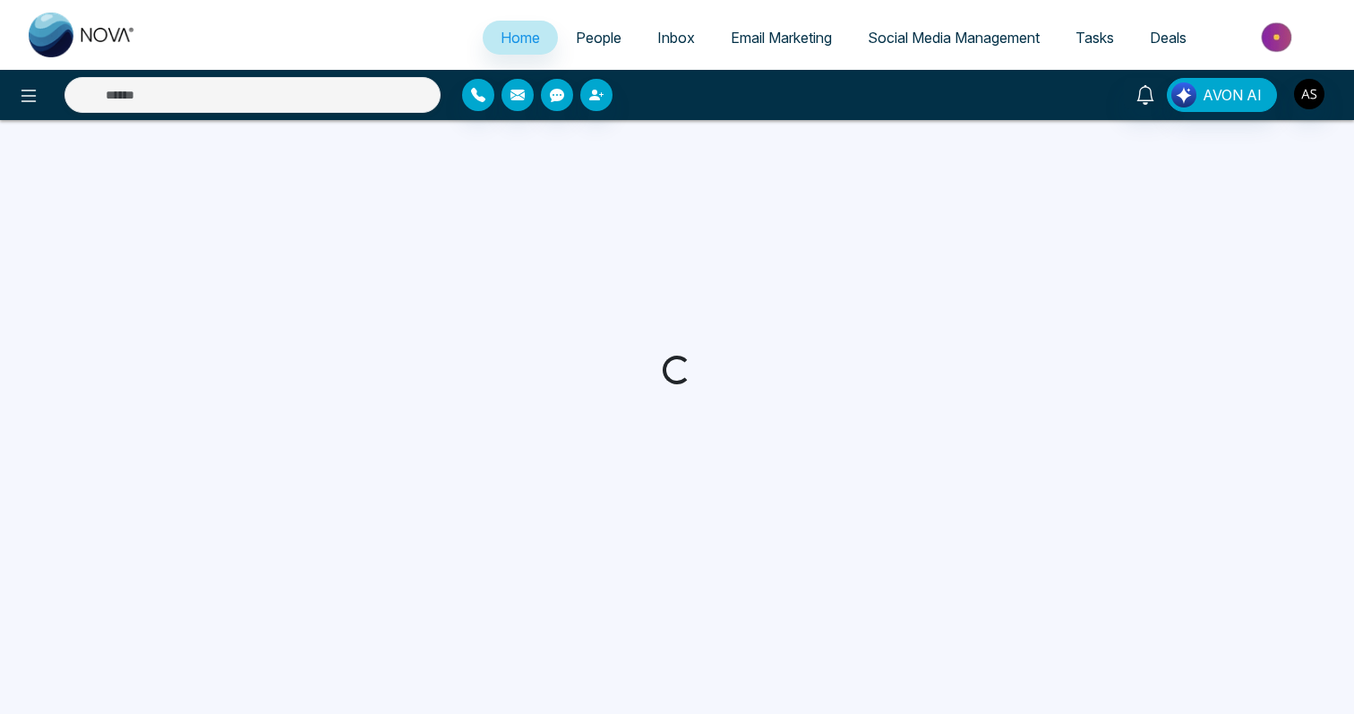
select select "*"
